Goal: Information Seeking & Learning: Compare options

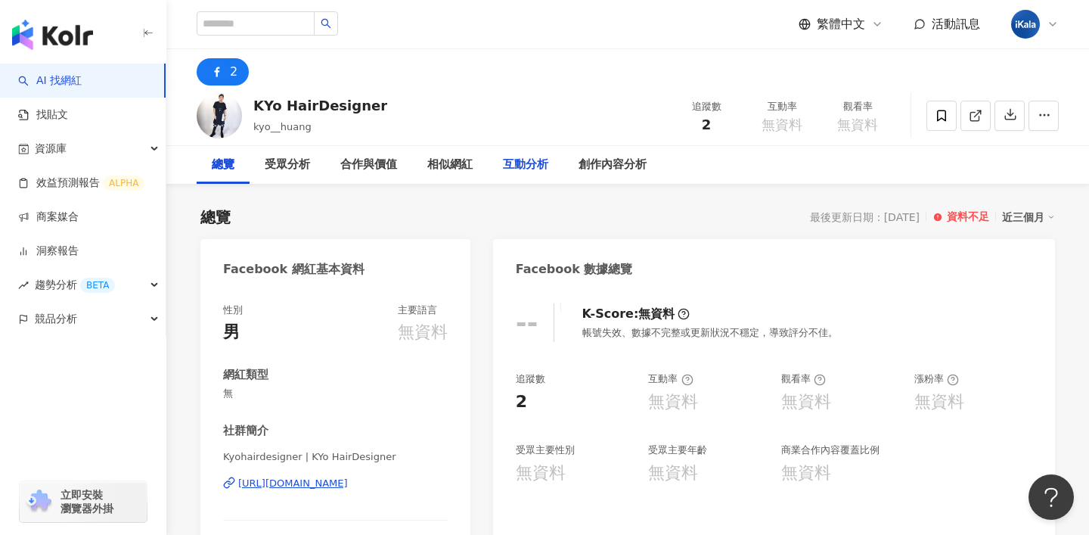
click at [517, 163] on div "互動分析" at bounding box center [525, 165] width 45 height 18
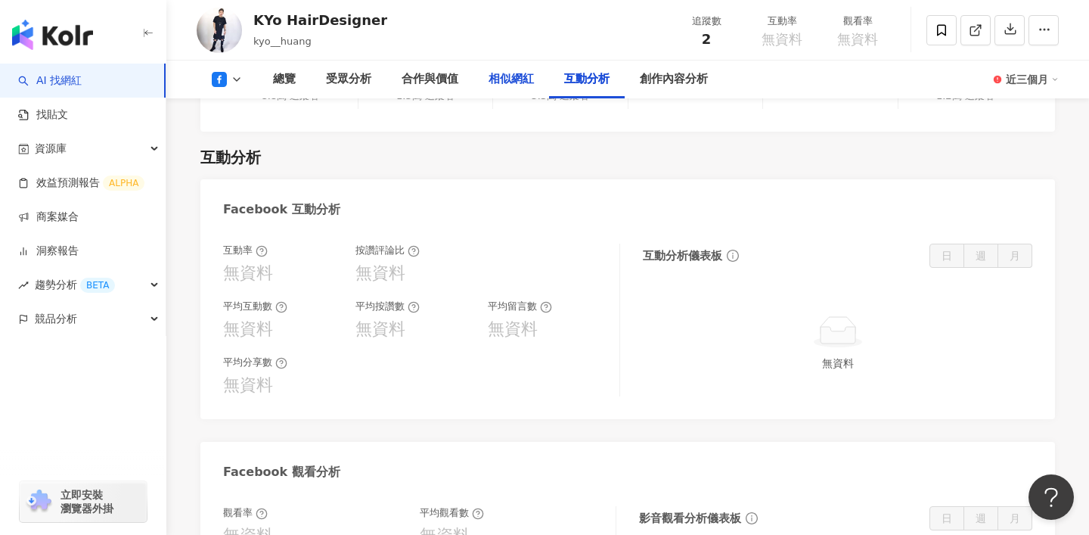
click at [506, 85] on div "相似網紅" at bounding box center [511, 79] width 45 height 18
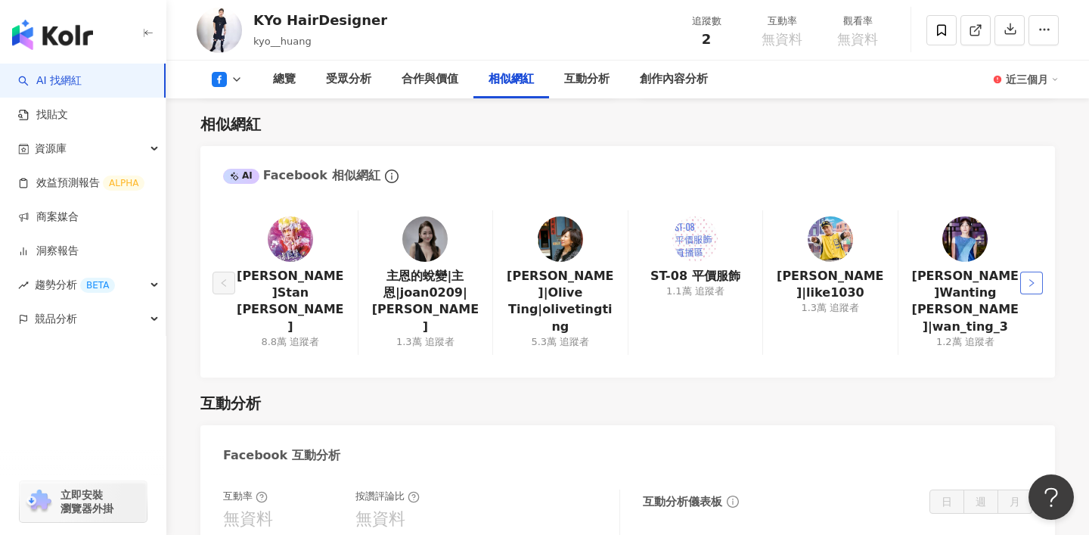
click at [1037, 272] on button "button" at bounding box center [1031, 283] width 23 height 23
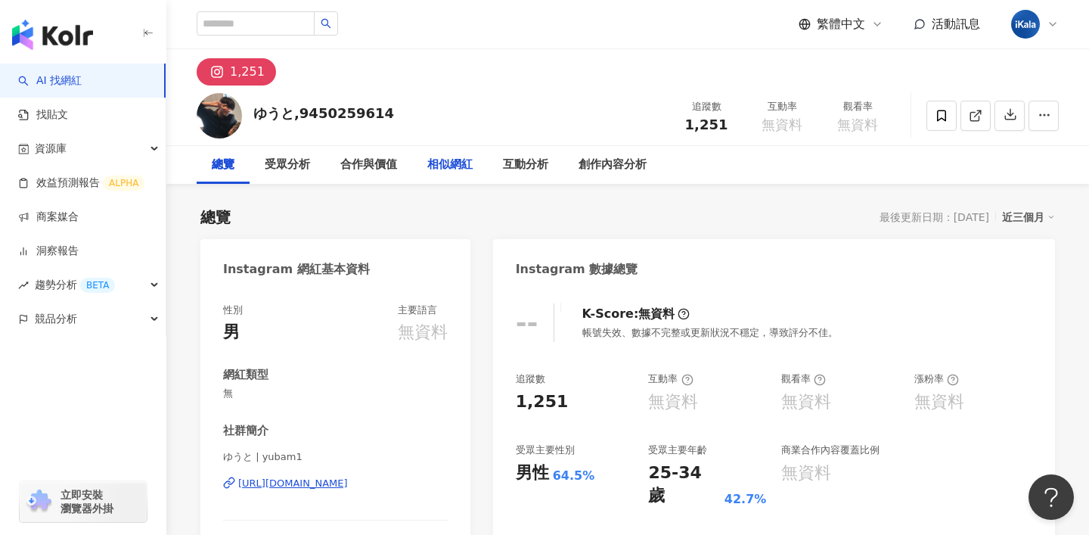
click at [473, 156] on div "相似網紅" at bounding box center [450, 165] width 76 height 38
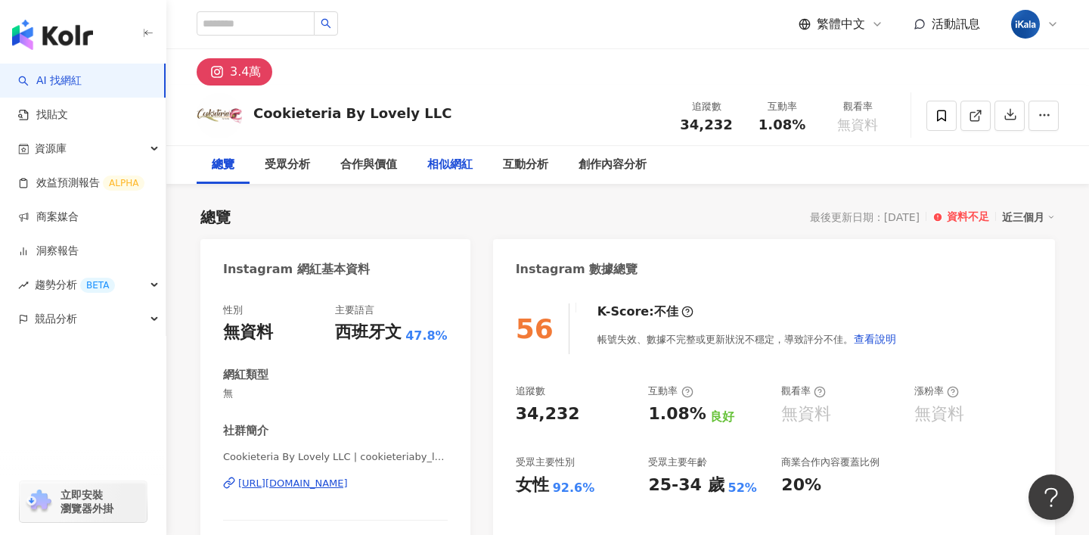
click at [471, 162] on div "相似網紅" at bounding box center [449, 165] width 45 height 18
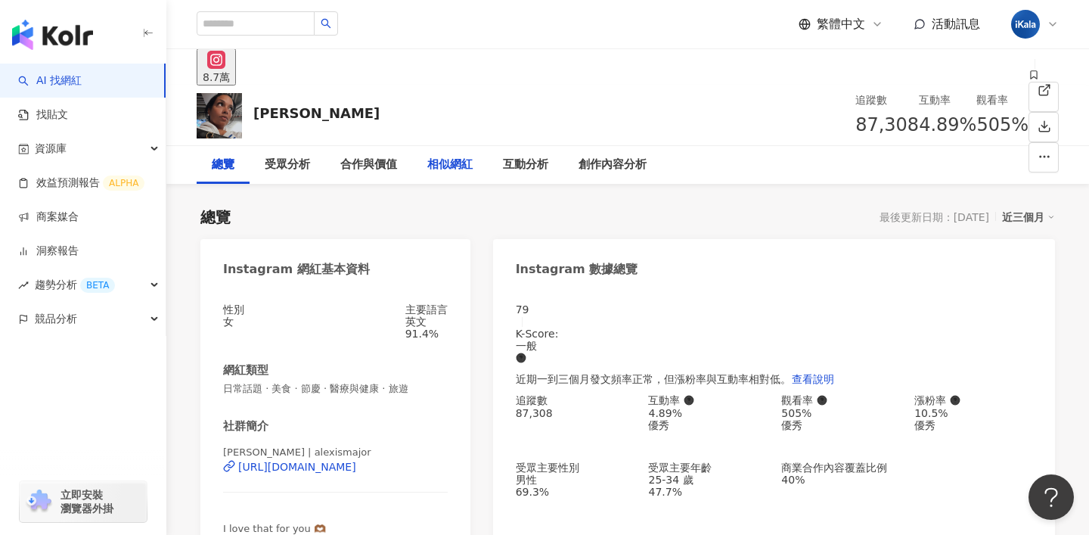
click at [467, 164] on div "相似網紅" at bounding box center [449, 165] width 45 height 18
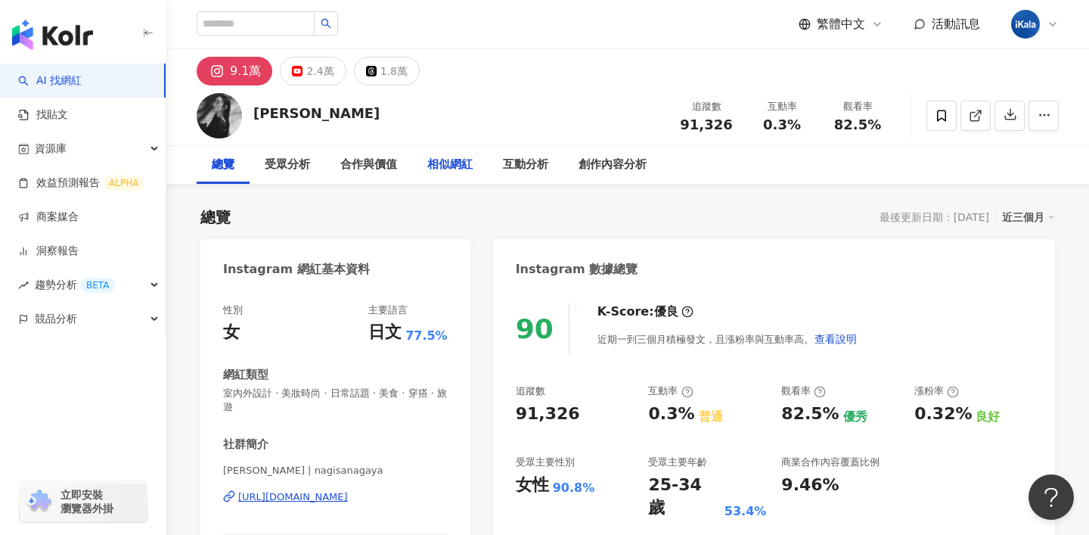
click at [464, 163] on div "相似網紅" at bounding box center [449, 165] width 45 height 18
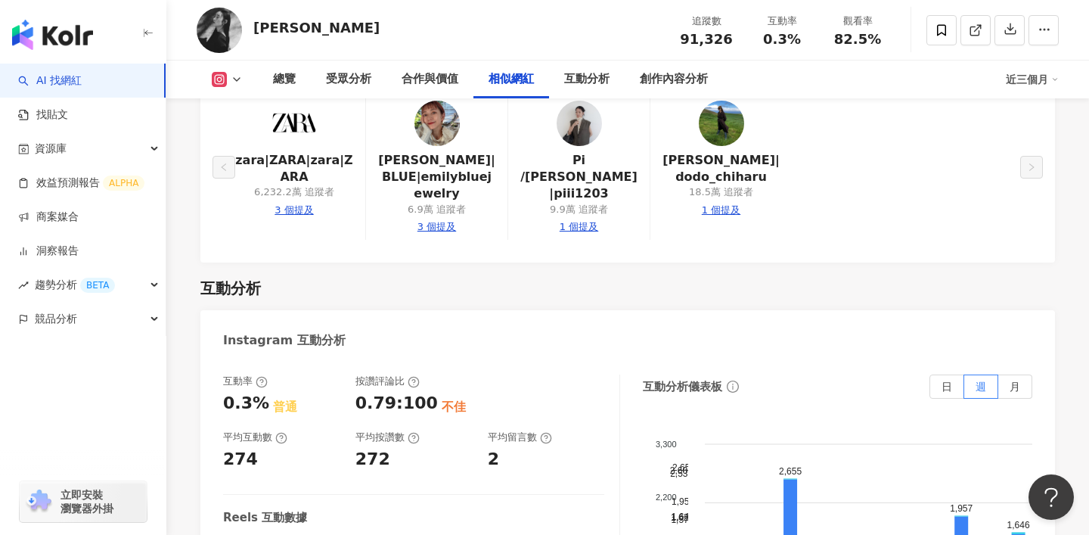
scroll to position [2478, 0]
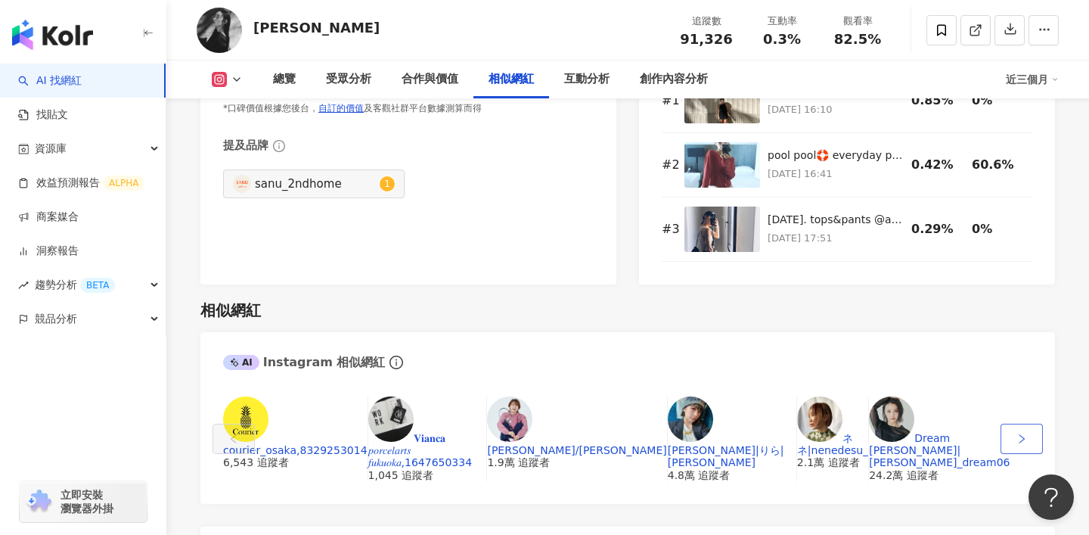
click at [1038, 424] on button "button" at bounding box center [1022, 439] width 42 height 30
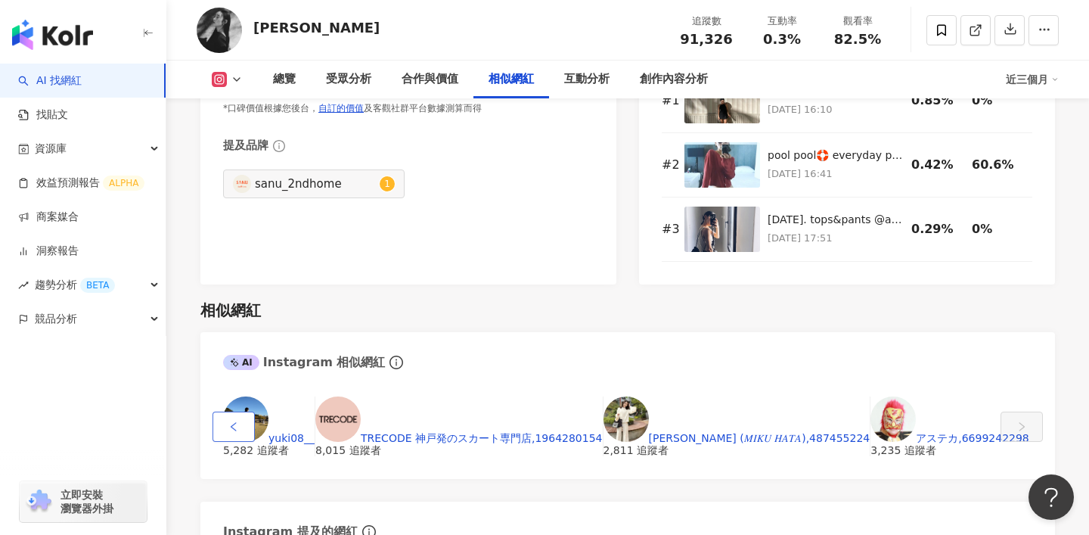
click at [228, 421] on icon "left" at bounding box center [233, 426] width 11 height 11
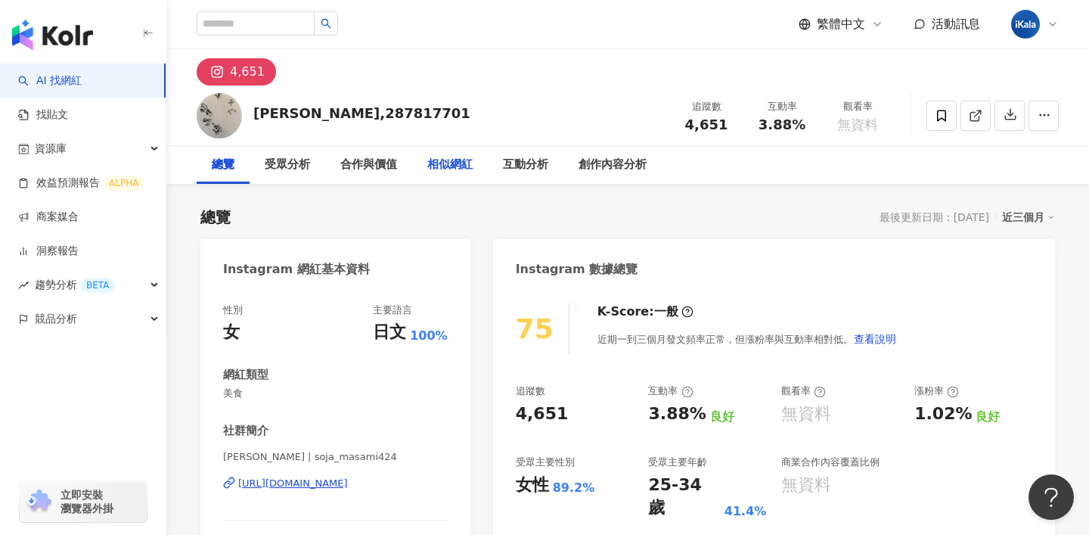
click at [463, 166] on div "相似網紅" at bounding box center [449, 165] width 45 height 18
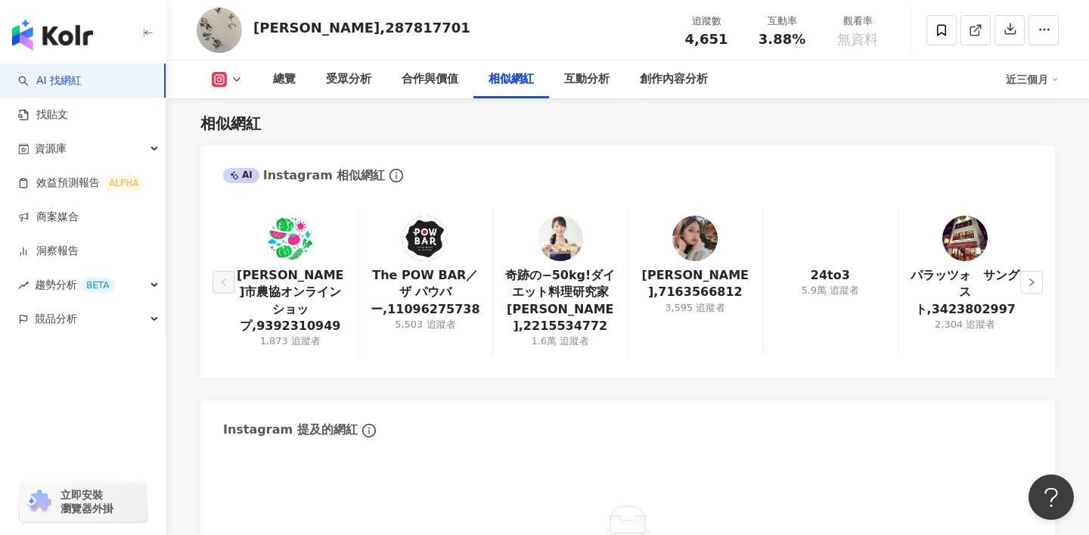
scroll to position [2516, 0]
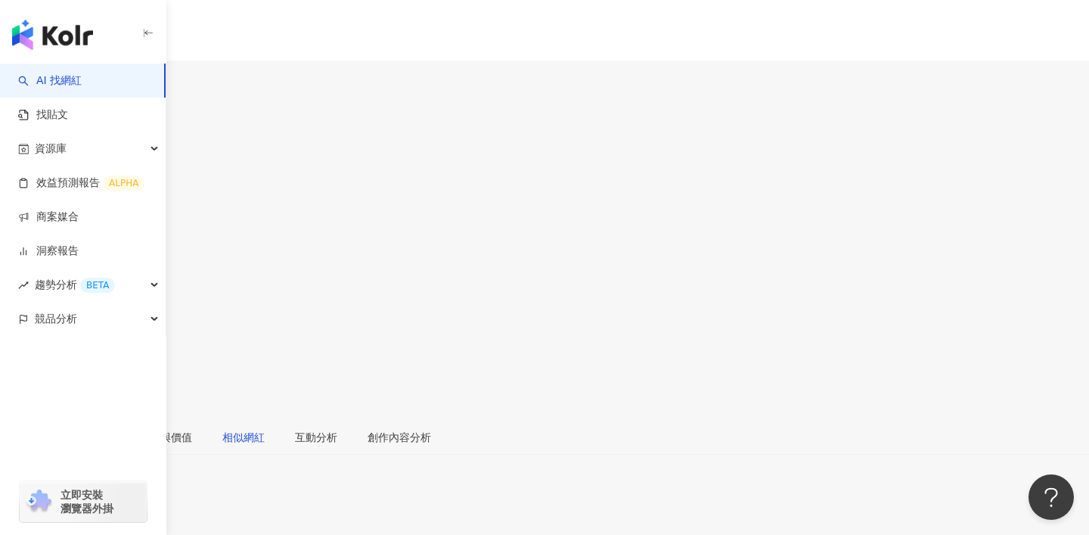
click at [265, 429] on div "相似網紅" at bounding box center [243, 437] width 42 height 17
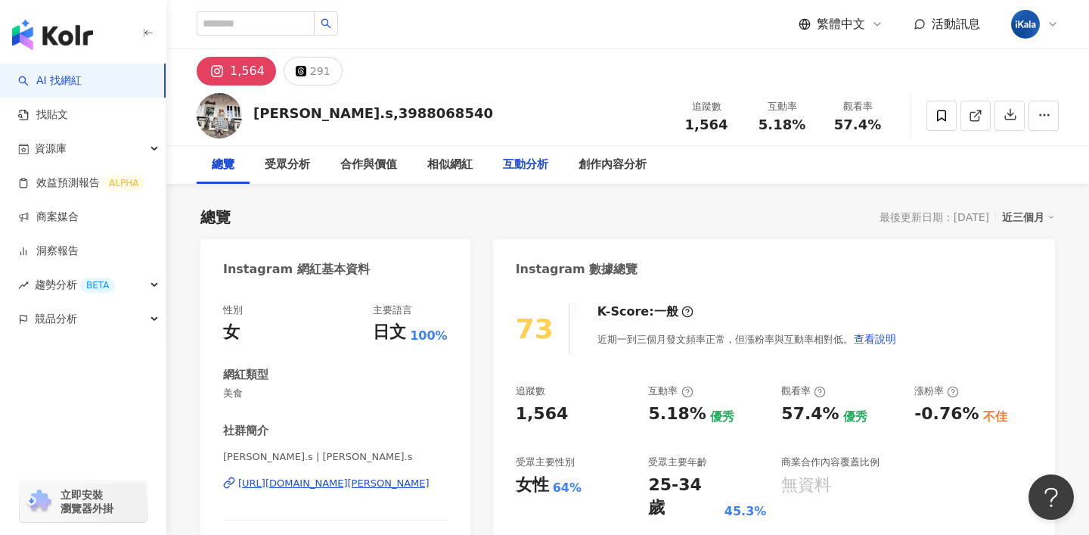
click at [525, 174] on div "互動分析" at bounding box center [526, 165] width 76 height 38
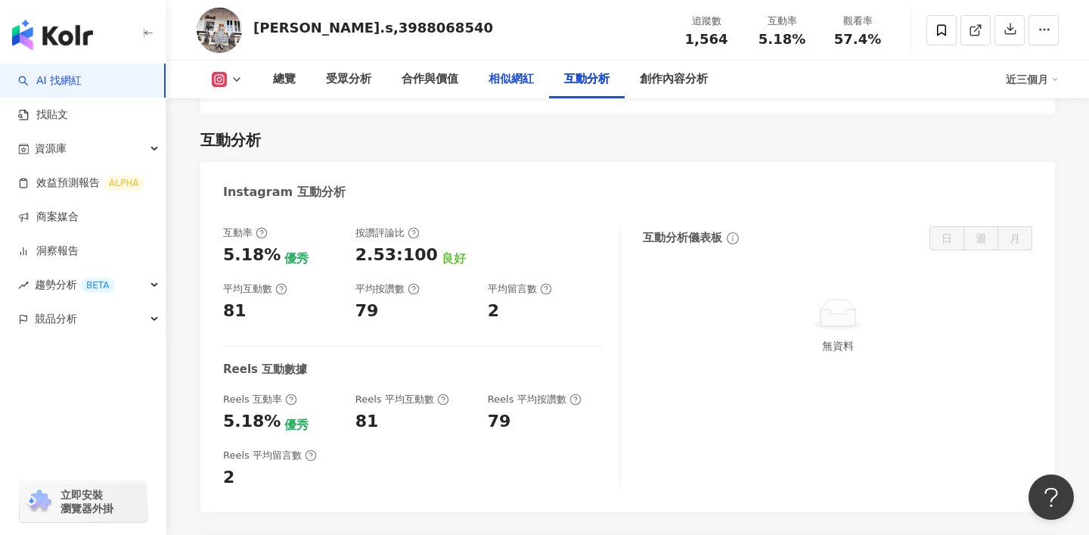
click at [504, 88] on div "相似網紅" at bounding box center [511, 80] width 76 height 38
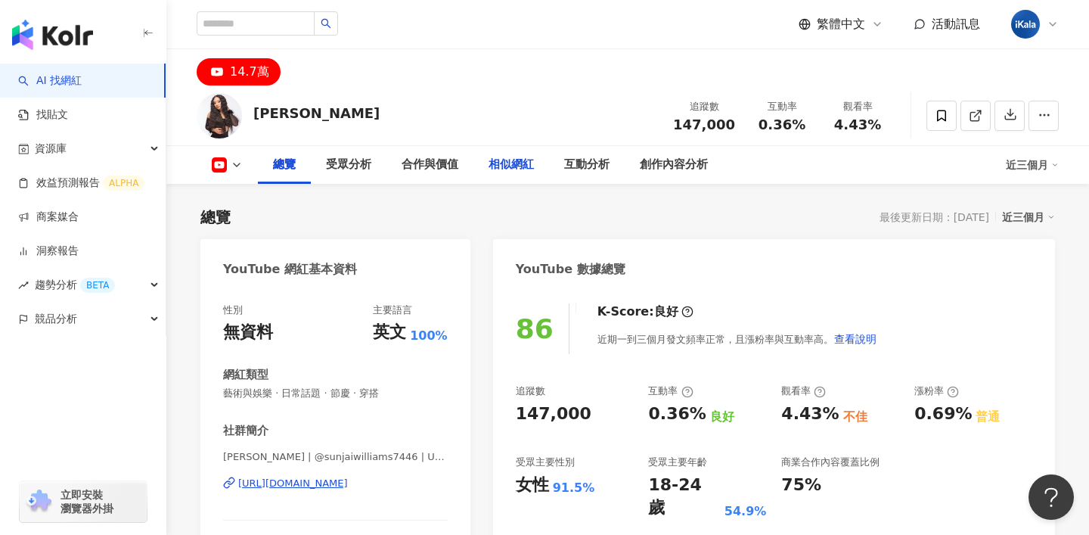
click at [514, 166] on div "相似網紅" at bounding box center [511, 165] width 45 height 18
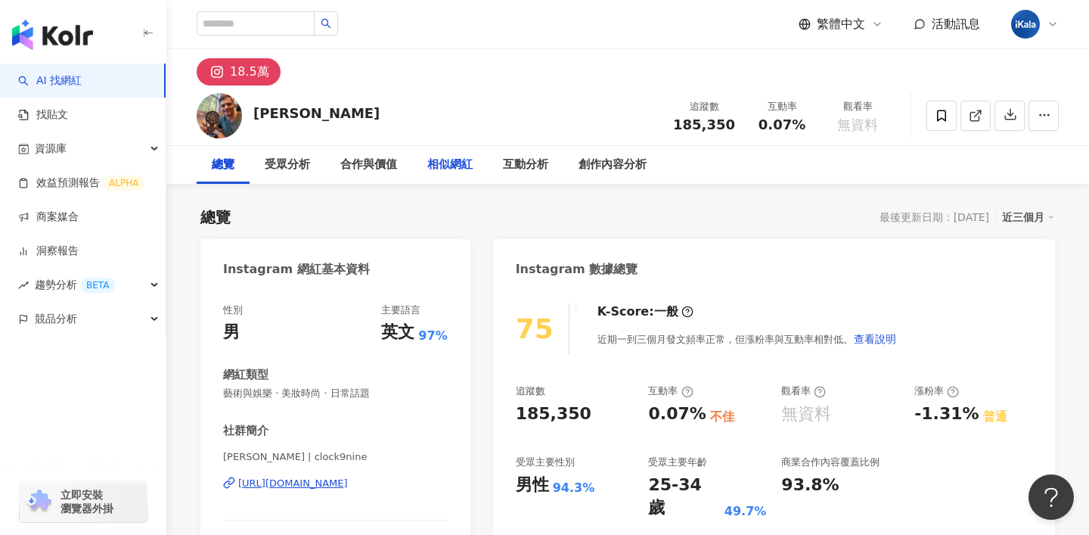
click at [450, 168] on div "相似網紅" at bounding box center [449, 165] width 45 height 18
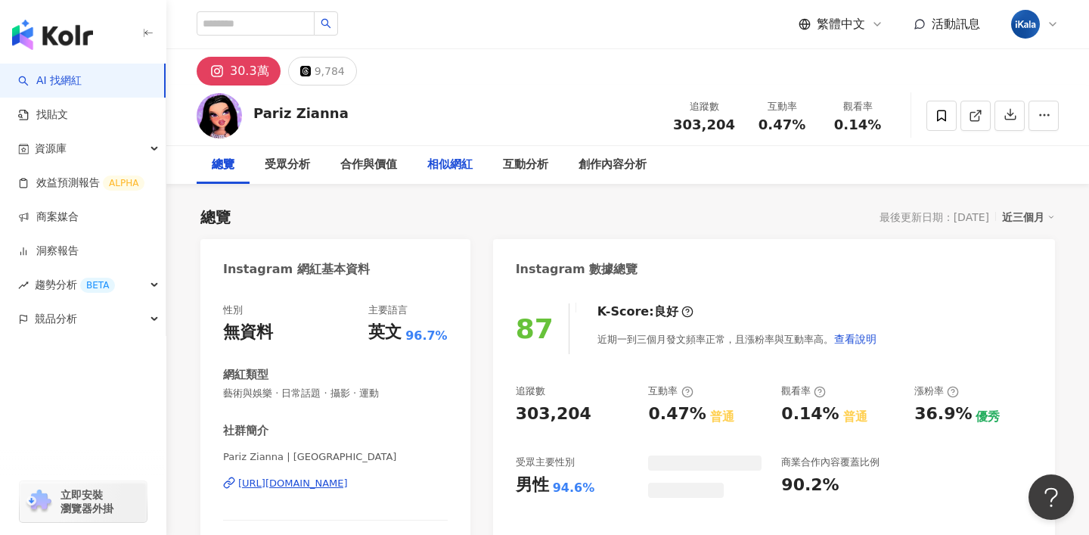
click at [472, 162] on div "相似網紅" at bounding box center [449, 165] width 45 height 18
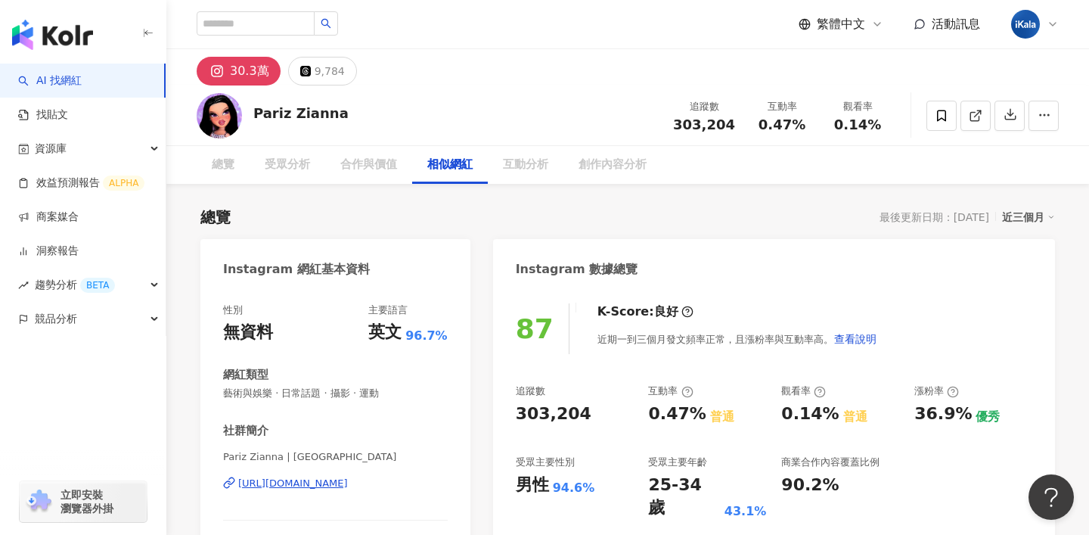
scroll to position [2463, 0]
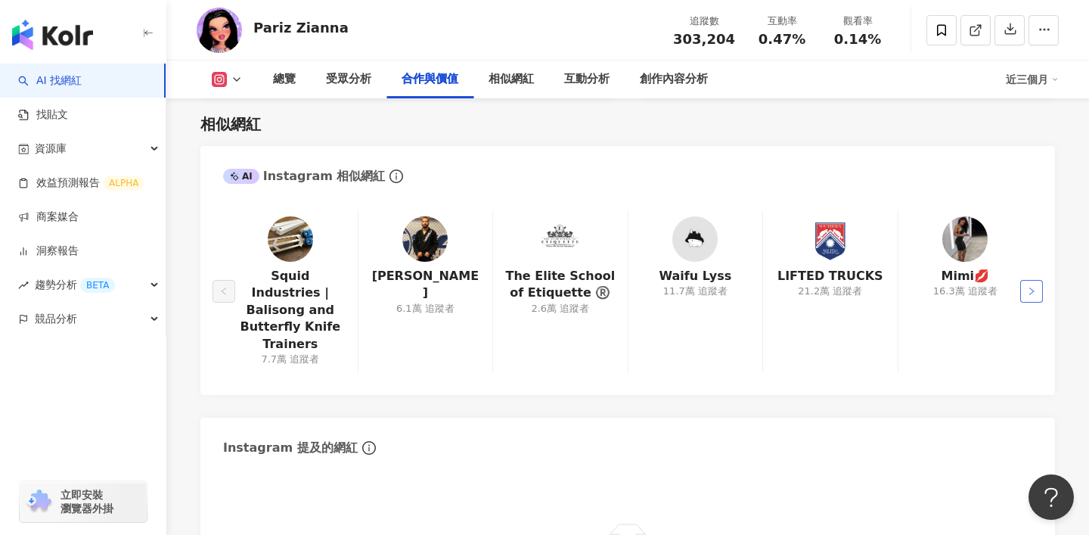
click at [1035, 287] on icon "right" at bounding box center [1031, 291] width 9 height 9
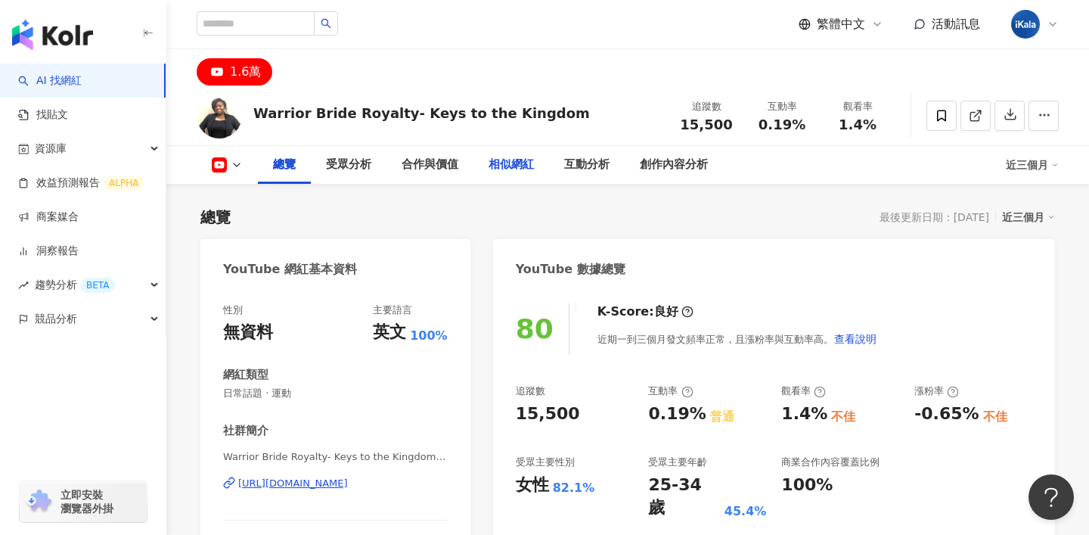
click at [522, 166] on div "相似網紅" at bounding box center [511, 165] width 45 height 18
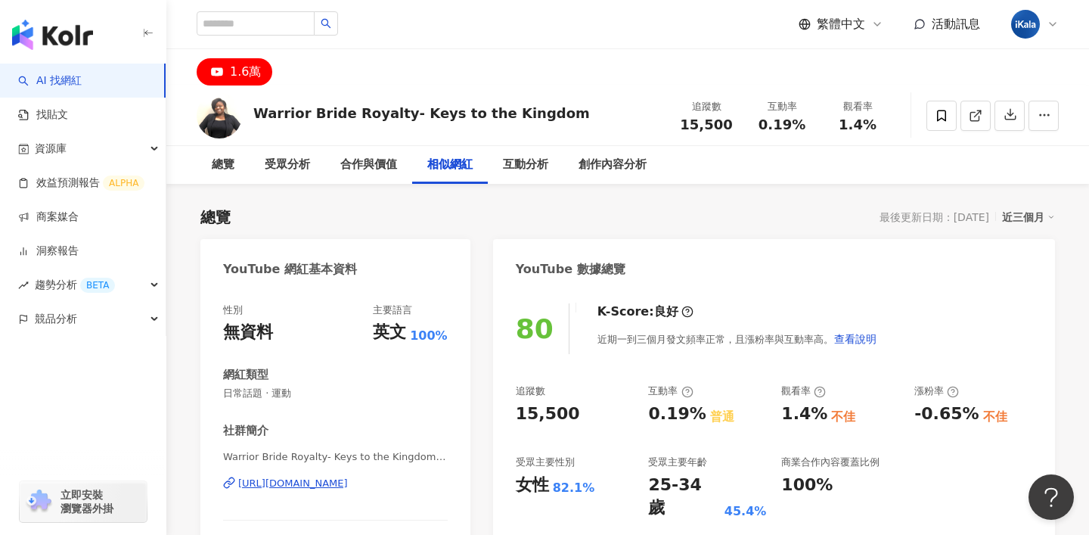
scroll to position [2137, 0]
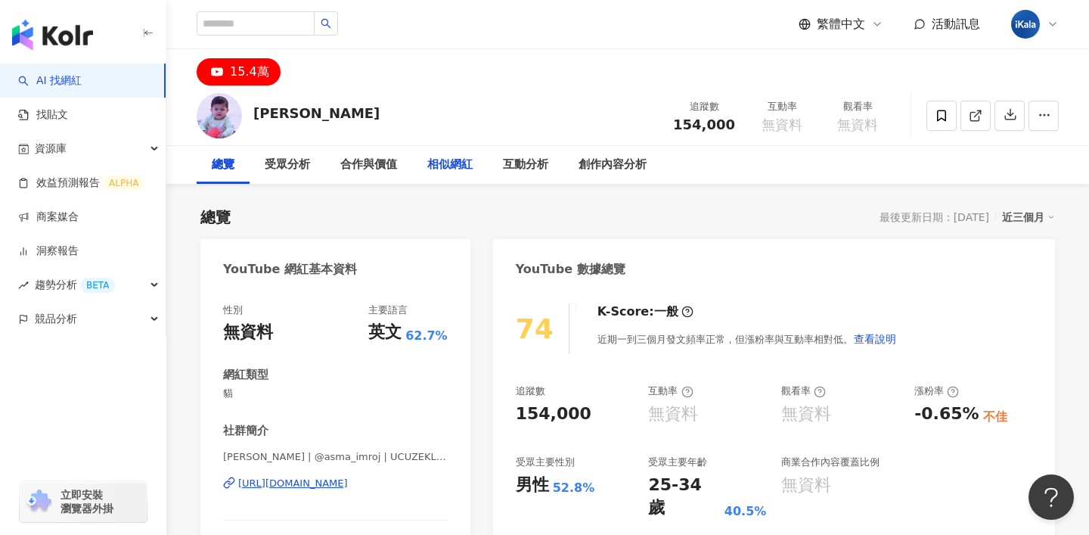
click at [446, 171] on div "相似網紅" at bounding box center [449, 165] width 45 height 18
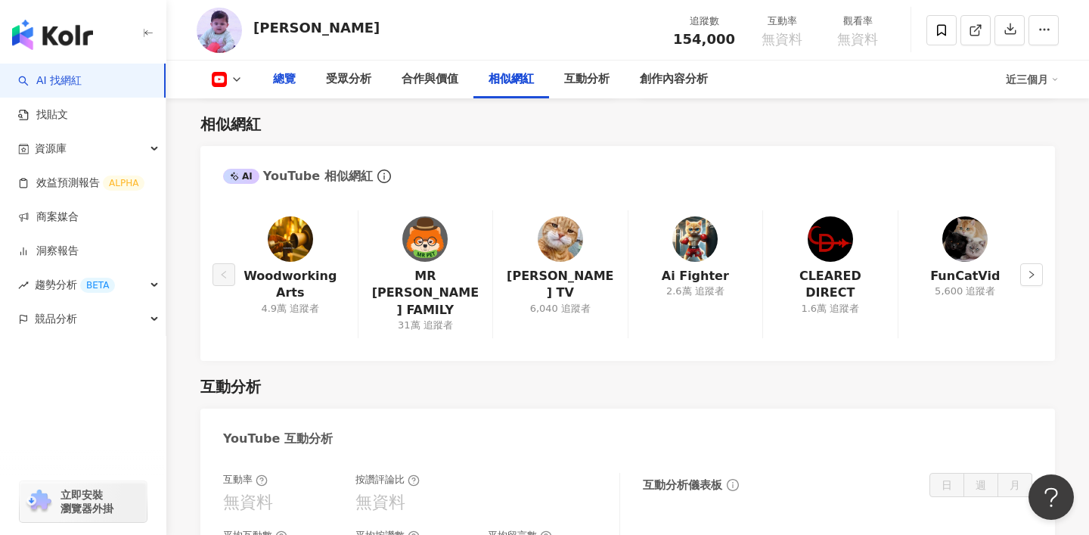
click at [286, 73] on div "總覽" at bounding box center [284, 79] width 23 height 18
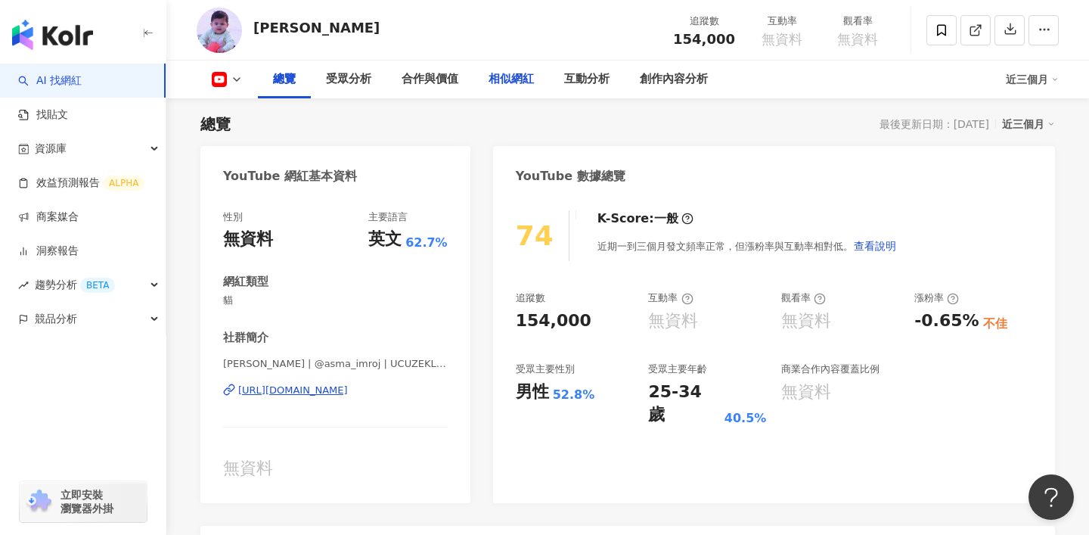
click at [506, 79] on div "相似網紅" at bounding box center [511, 79] width 45 height 18
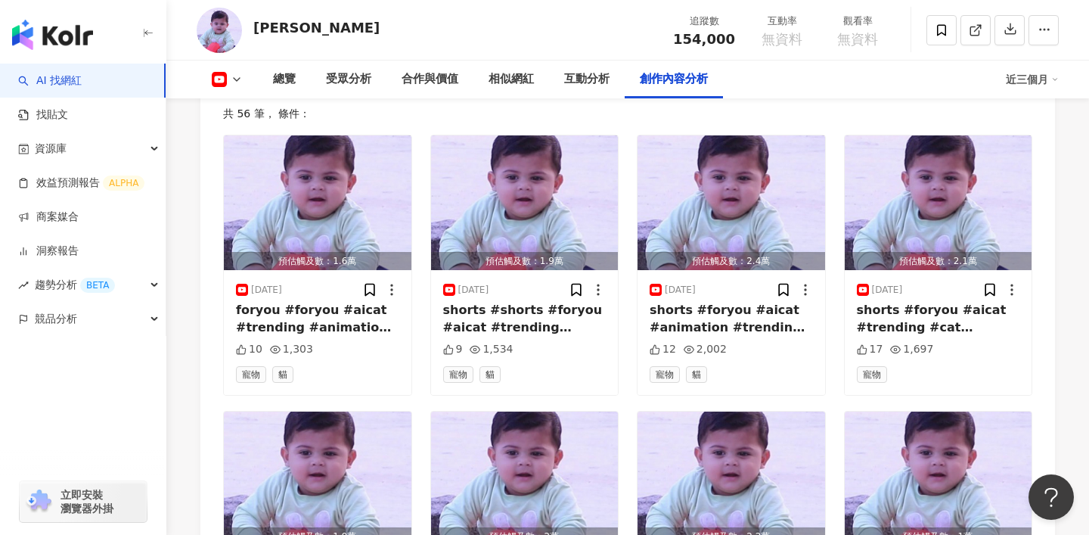
scroll to position [3564, 0]
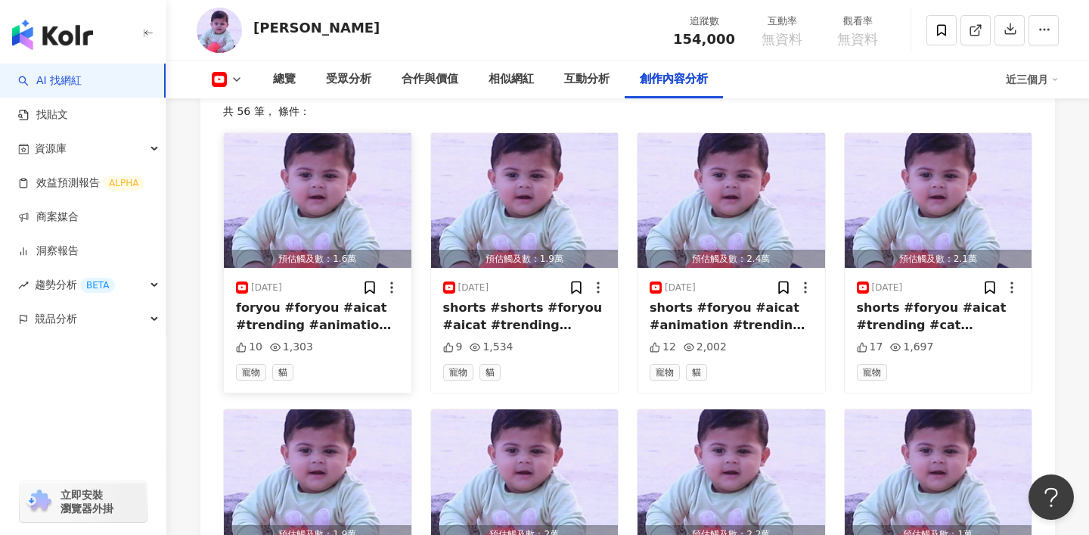
click at [334, 182] on img "button" at bounding box center [318, 200] width 188 height 135
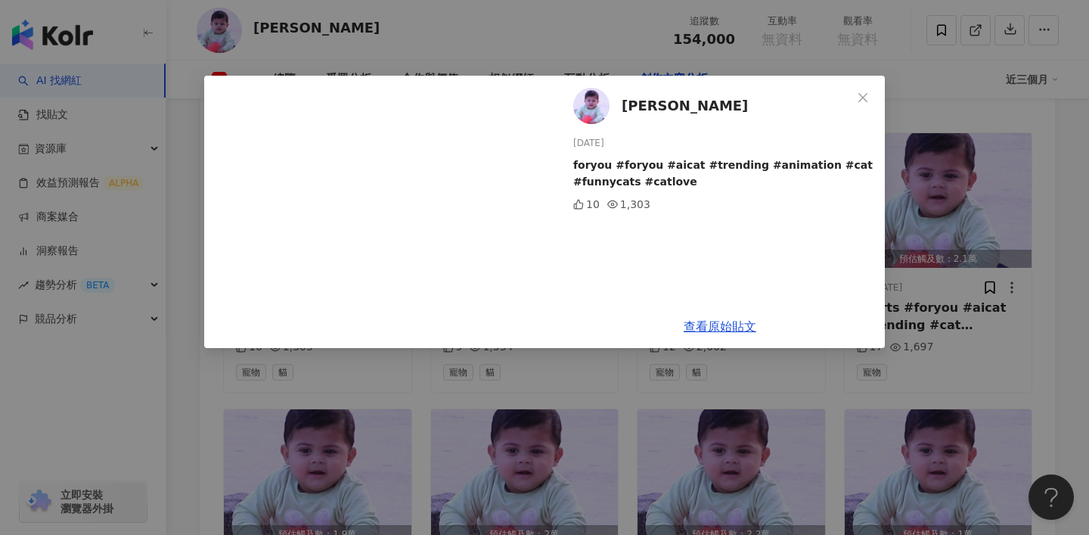
click at [193, 417] on div "Asma Imroj [DATE] foryou #foryou #aicat #trending #animation #cat #funnycats #c…" at bounding box center [544, 267] width 1089 height 535
